Goal: Information Seeking & Learning: Find specific fact

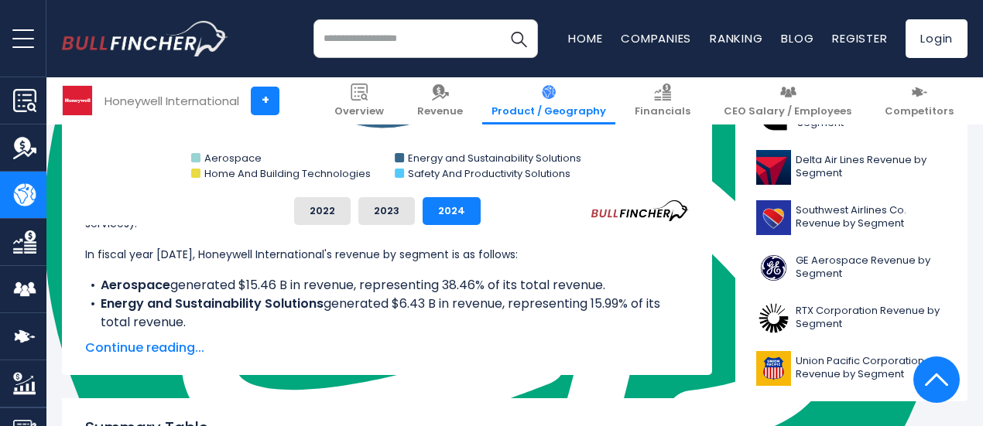
scroll to position [698, 0]
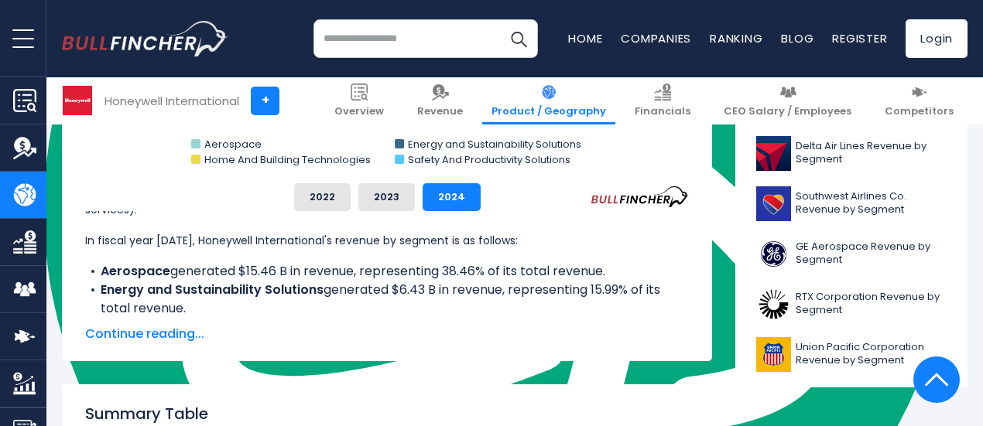
drag, startPoint x: 337, startPoint y: 294, endPoint x: 455, endPoint y: 307, distance: 118.4
type textarea "**********"
click at [455, 307] on li "Energy and Sustainability Solutions generated $6.43 B in revenue, representing …" at bounding box center [387, 299] width 604 height 37
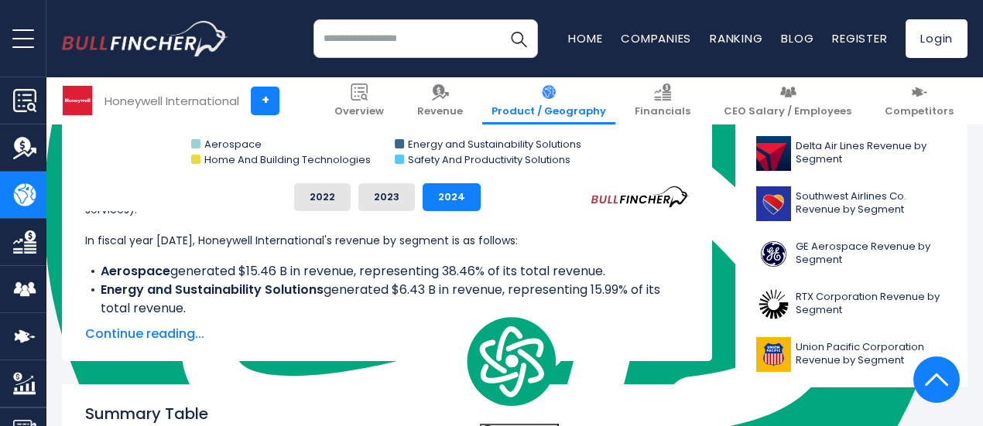
click at [455, 307] on li "Energy and Sustainability Solutions generated $6.43 B in revenue, representing …" at bounding box center [387, 299] width 604 height 37
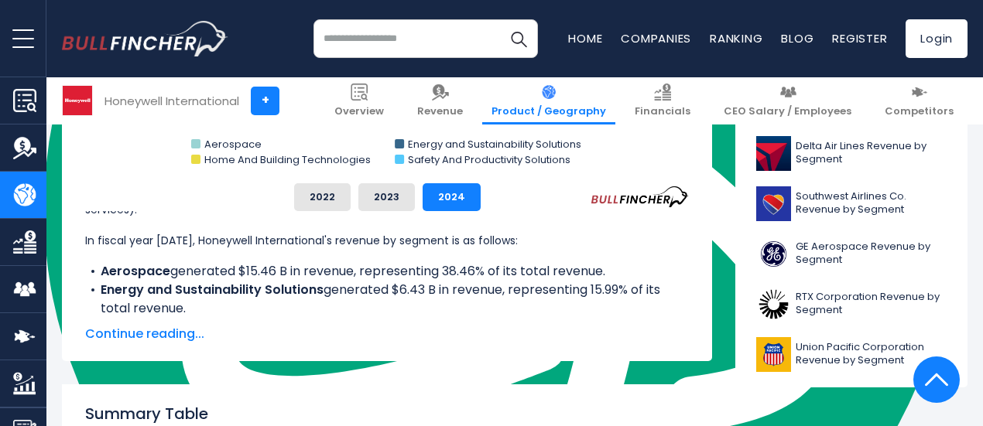
click at [152, 337] on span "Continue reading..." at bounding box center [387, 334] width 604 height 19
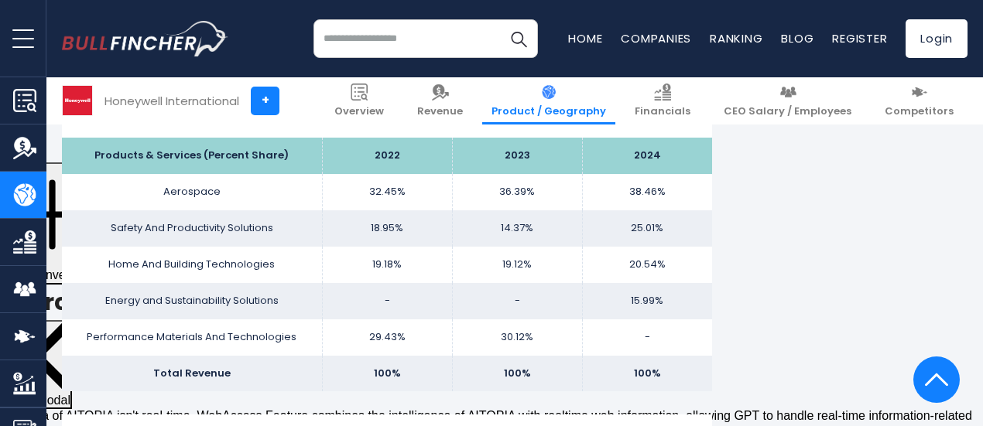
scroll to position [1239, 0]
drag, startPoint x: 609, startPoint y: 299, endPoint x: 655, endPoint y: 311, distance: 47.9
click at [655, 311] on td "15.99%" at bounding box center [647, 300] width 130 height 36
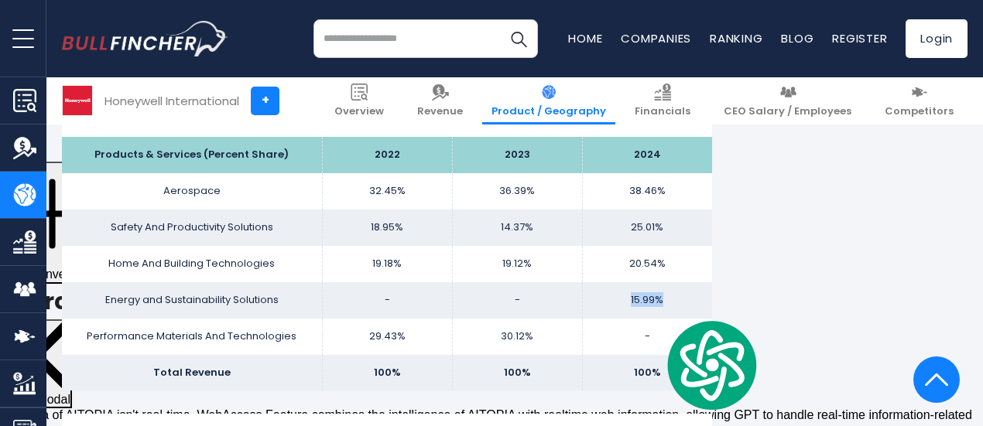
click at [655, 311] on td "15.99%" at bounding box center [647, 300] width 130 height 36
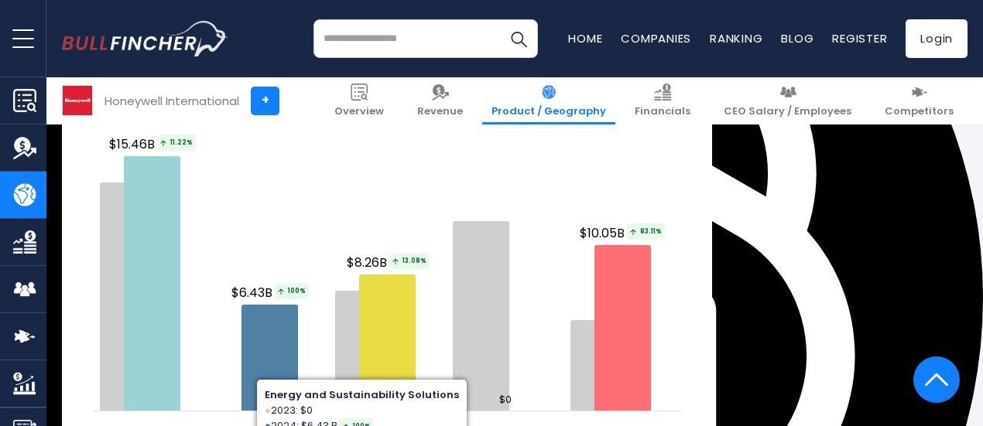
scroll to position [2222, 0]
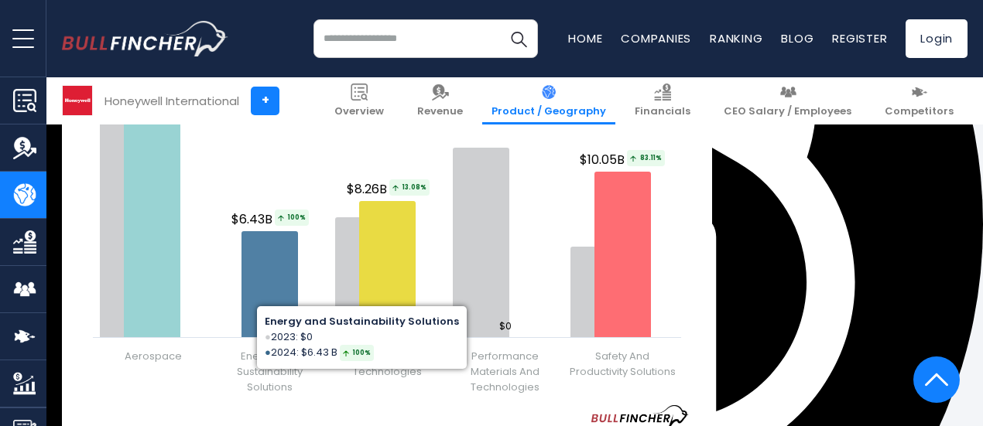
click at [285, 149] on rect "Honeywell International's Revenue Growth Drivers" at bounding box center [387, 212] width 604 height 387
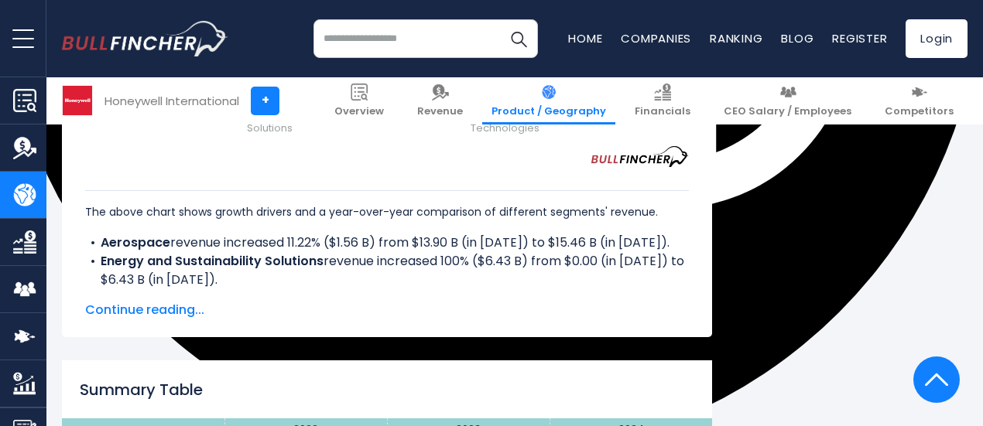
scroll to position [2482, 0]
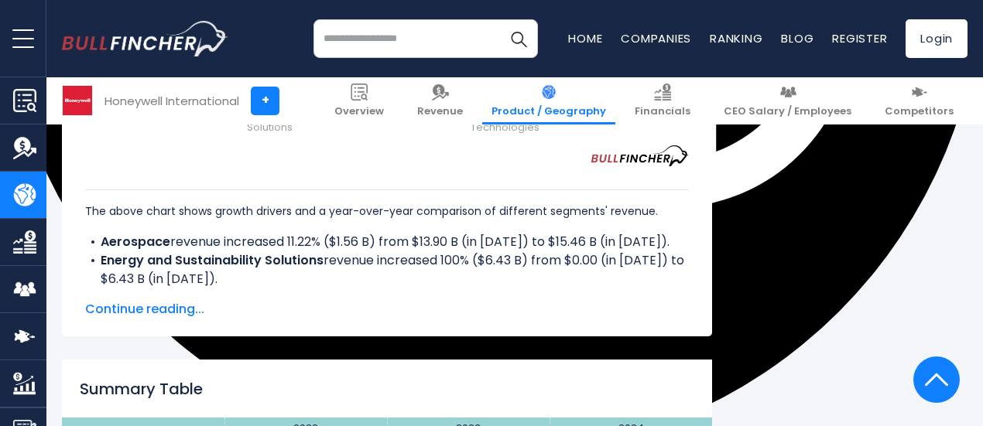
click at [159, 310] on span "Continue reading..." at bounding box center [387, 309] width 604 height 19
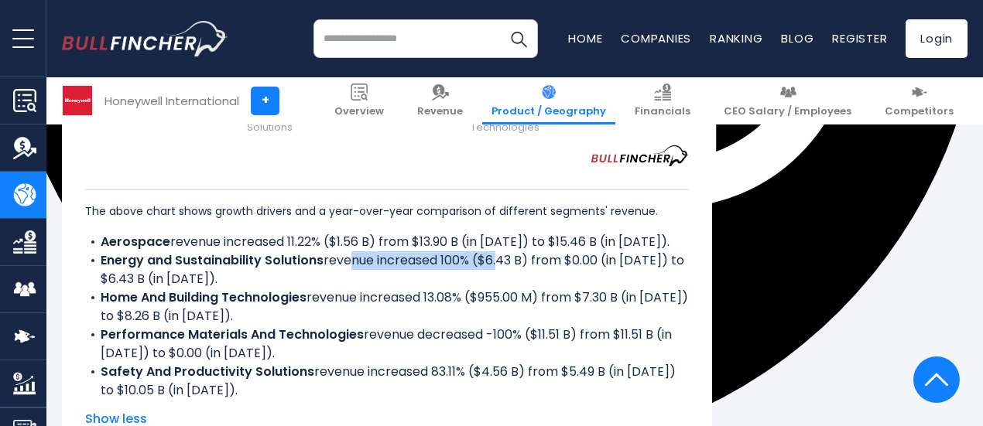
drag, startPoint x: 334, startPoint y: 281, endPoint x: 486, endPoint y: 284, distance: 151.7
click at [486, 284] on li "Energy and Sustainability Solutions revenue increased 100% ($6.43 B) from $0.00…" at bounding box center [387, 269] width 604 height 37
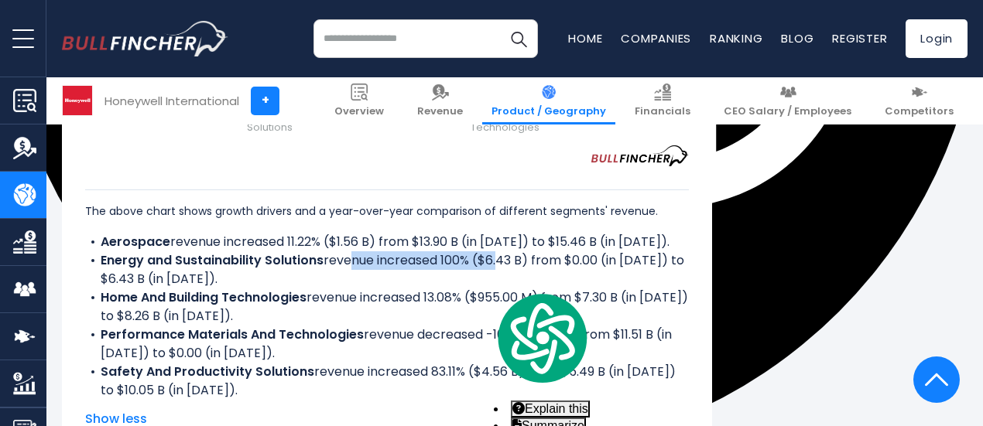
click at [486, 284] on li "Energy and Sustainability Solutions revenue increased 100% ($6.43 B) from $0.00…" at bounding box center [387, 269] width 604 height 37
